Goal: Task Accomplishment & Management: Manage account settings

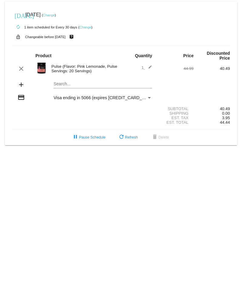
click at [61, 80] on mat-card "[DATE] [DATE] ( Change ) autorenew 1 item scheduled for Every 30 days ( Change …" at bounding box center [121, 74] width 232 height 144
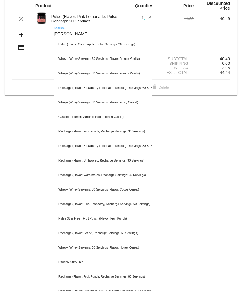
scroll to position [60, 0]
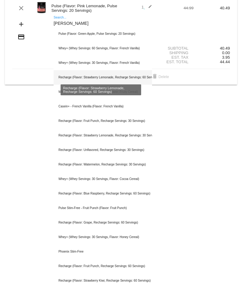
type input "[PERSON_NAME]"
click at [106, 73] on div "Recharge (Flavor: Strawberry Lemonade, Recharge Servings: 60 Servings)" at bounding box center [103, 77] width 98 height 15
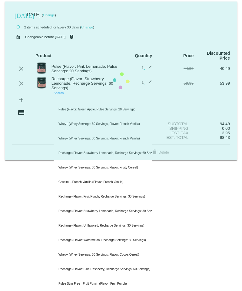
click at [85, 94] on mat-card "[DATE] [DATE] ( Change ) autorenew 2 items scheduled for Every 30 days ( Change…" at bounding box center [121, 81] width 232 height 159
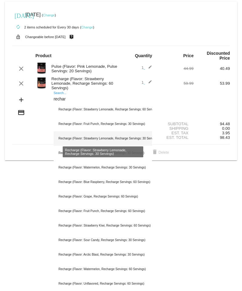
type input "rechar"
click at [111, 133] on div "Recharge (Flavor: Strawberry Lemonade, Recharge Servings: 30 Servings)" at bounding box center [103, 138] width 98 height 15
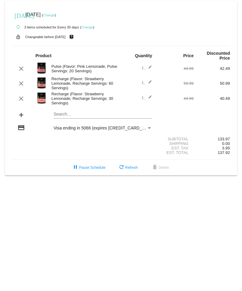
click at [151, 80] on mat-icon "edit" at bounding box center [148, 83] width 7 height 7
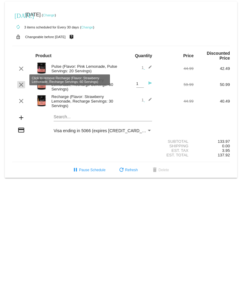
click at [21, 81] on mat-icon "clear" at bounding box center [21, 84] width 7 height 7
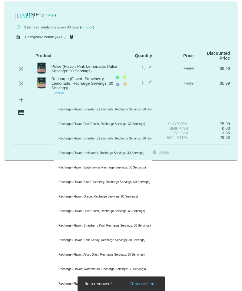
click at [69, 96] on mat-card "[DATE] [DATE] ( Change ) autorenew 2 items scheduled for Every 30 days ( Change…" at bounding box center [121, 81] width 232 height 159
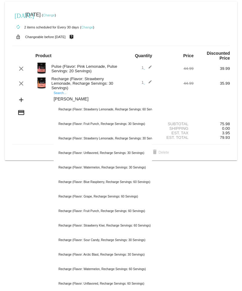
type input "[PERSON_NAME]"
